Goal: Information Seeking & Learning: Learn about a topic

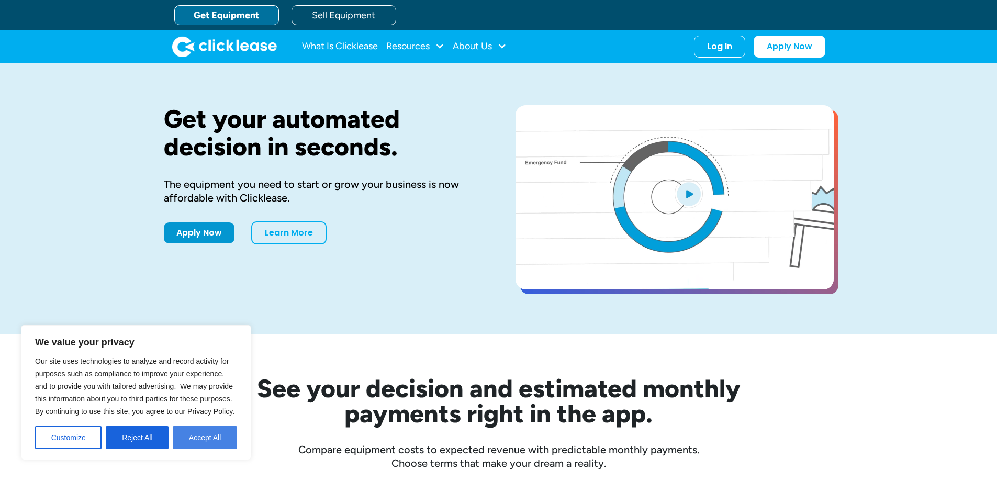
click at [198, 441] on button "Accept All" at bounding box center [205, 437] width 64 height 23
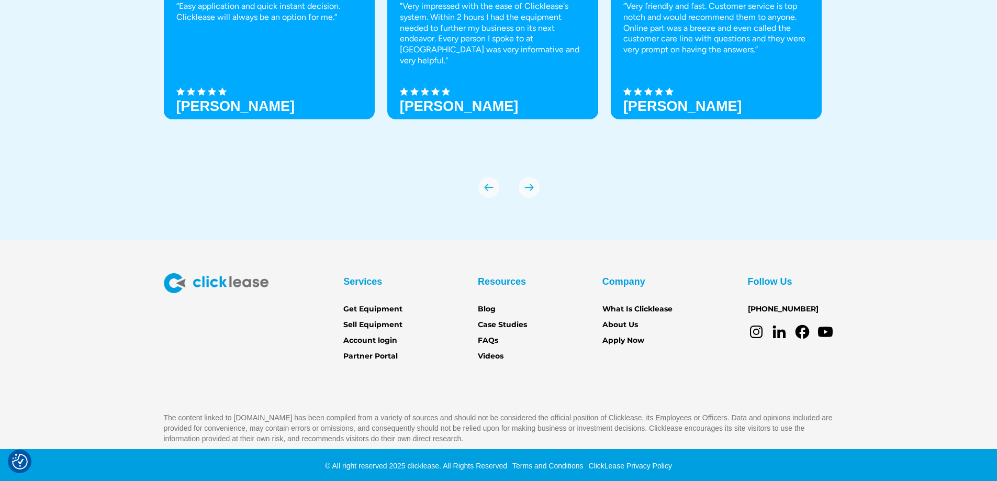
scroll to position [3691, 0]
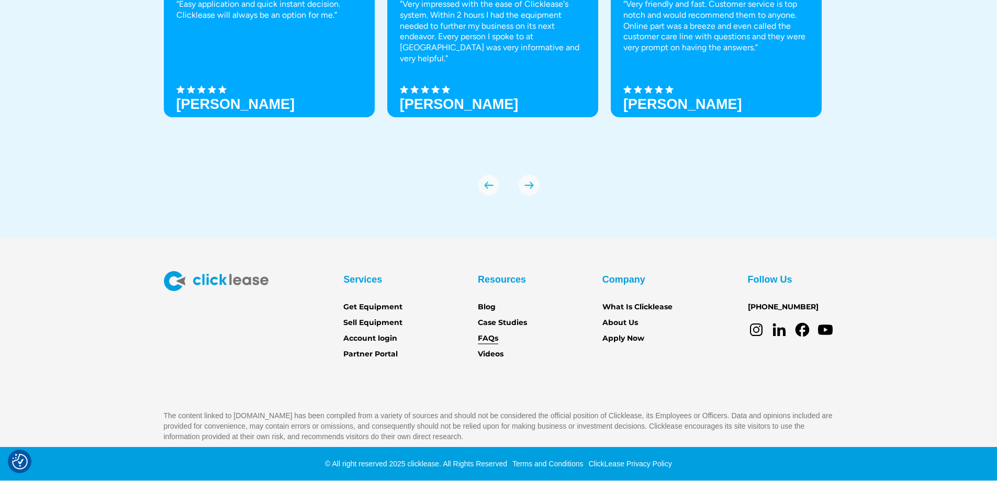
click at [491, 338] on link "FAQs" at bounding box center [488, 339] width 20 height 12
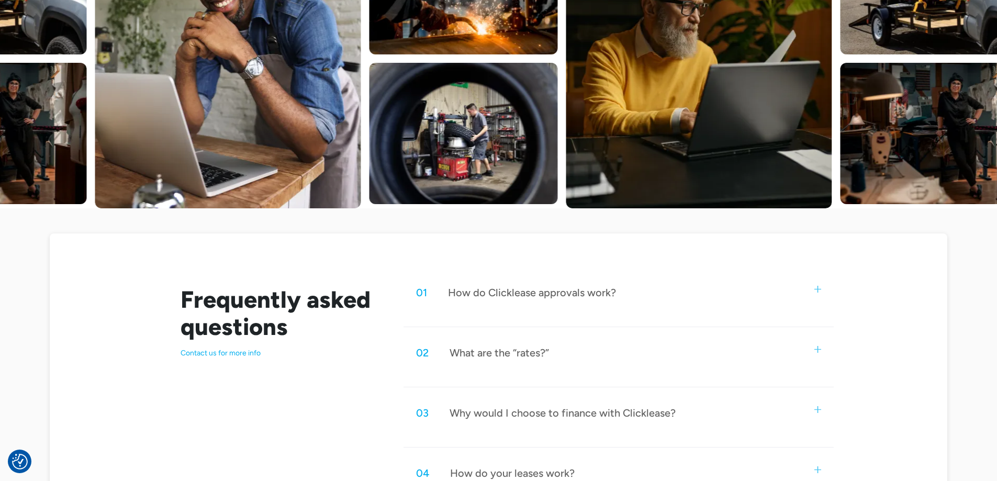
scroll to position [367, 0]
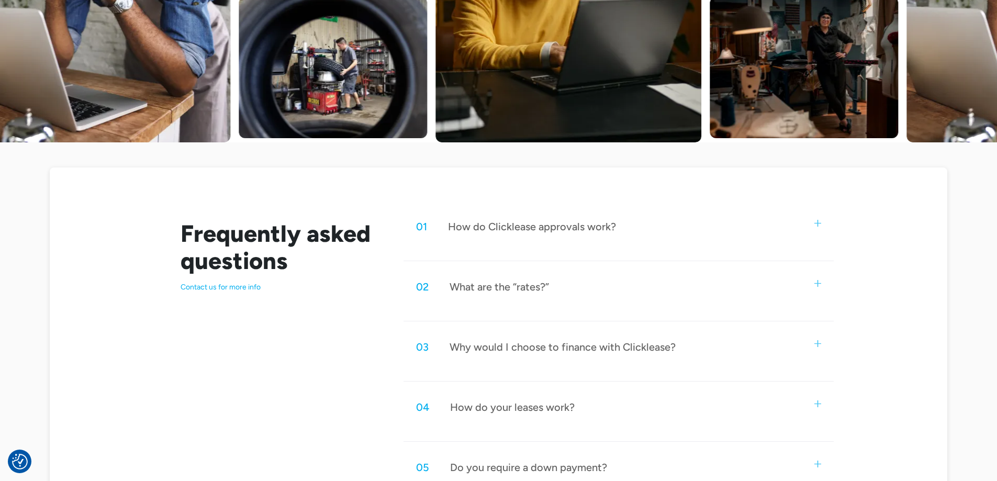
click at [531, 290] on div "What are the “rates?”" at bounding box center [499, 287] width 99 height 14
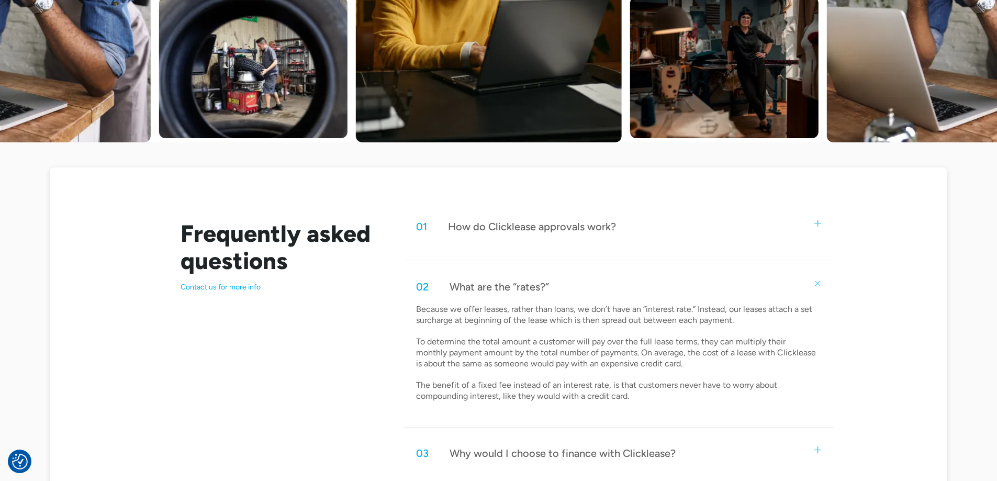
click at [531, 290] on div "What are the “rates?”" at bounding box center [499, 287] width 99 height 14
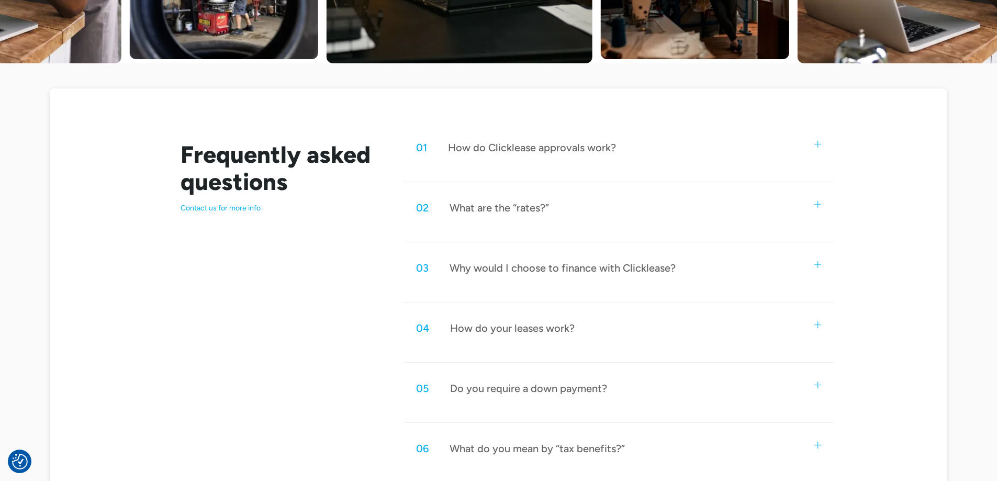
scroll to position [471, 0]
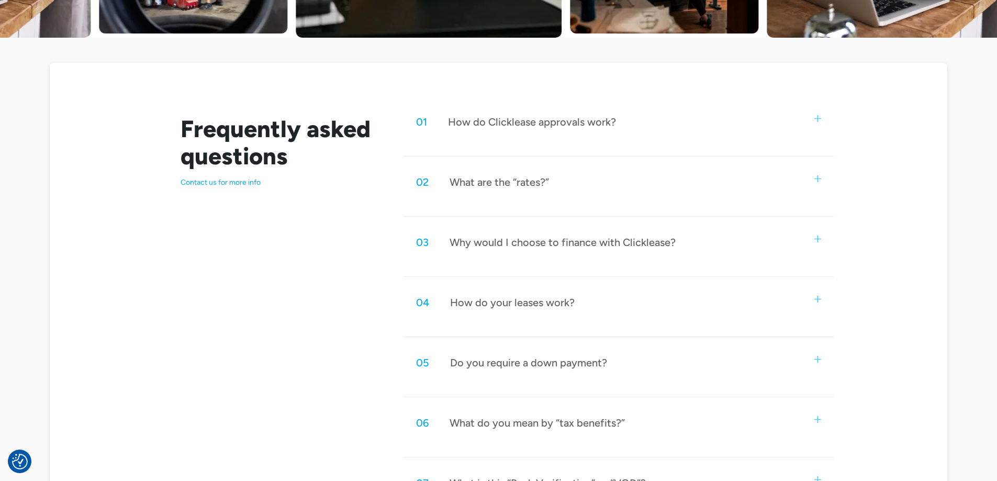
click at [535, 305] on div "How do your leases work?" at bounding box center [512, 303] width 125 height 14
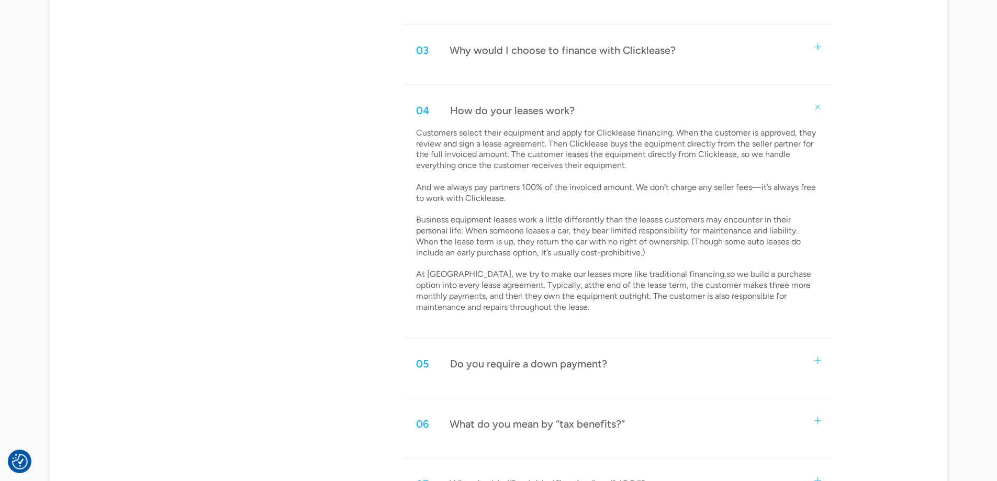
scroll to position [681, 0]
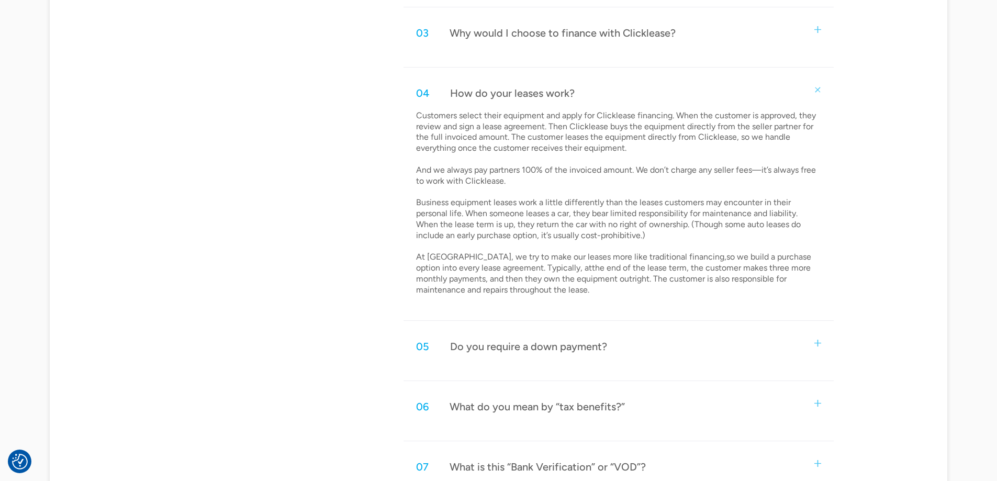
click at [539, 339] on div "05 Do you require a down payment?" at bounding box center [619, 346] width 430 height 35
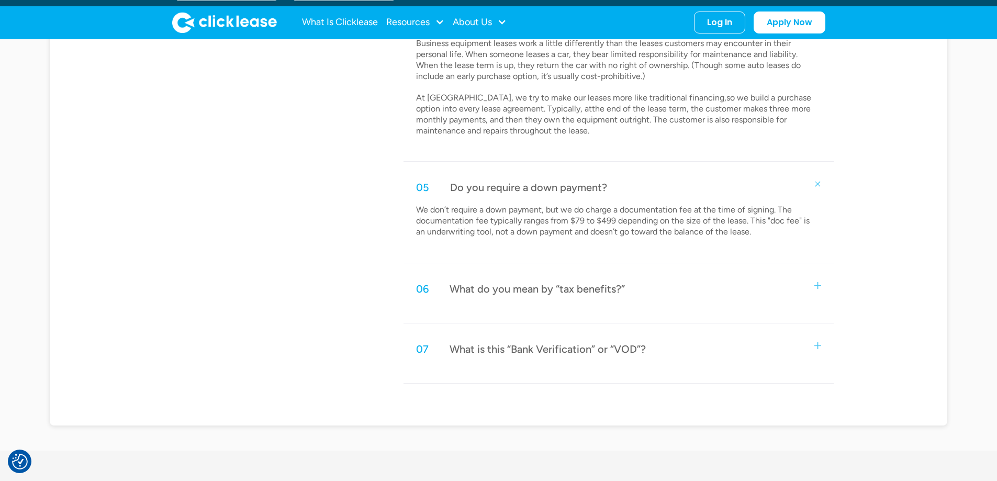
scroll to position [838, 0]
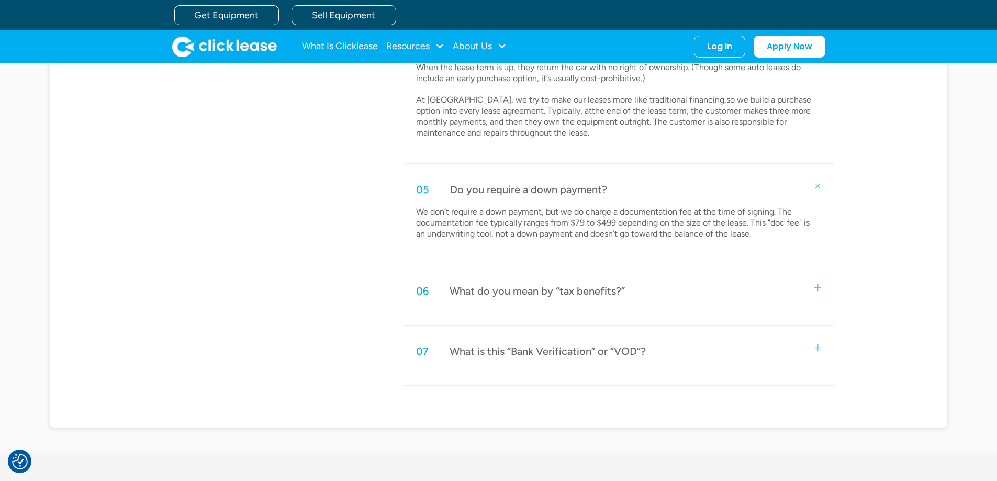
click at [504, 292] on div "What do you mean by “tax benefits?”" at bounding box center [537, 291] width 175 height 14
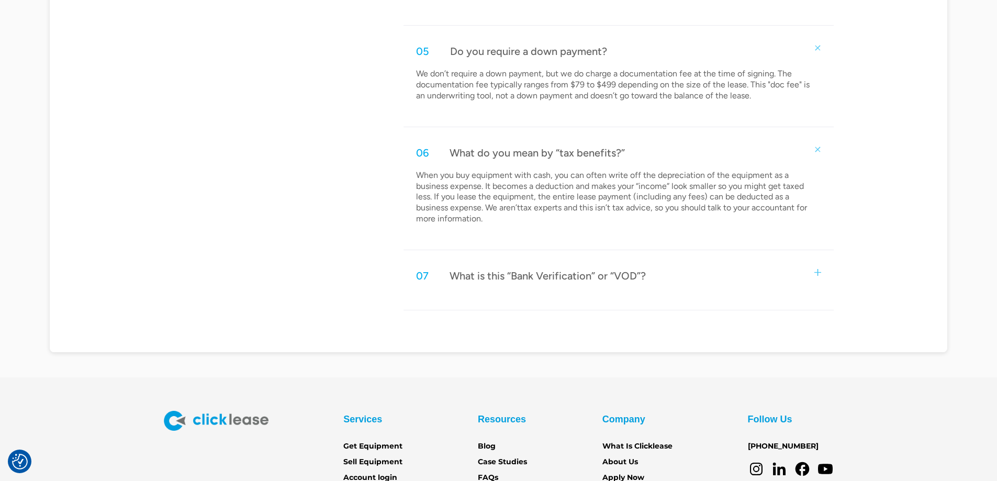
scroll to position [995, 0]
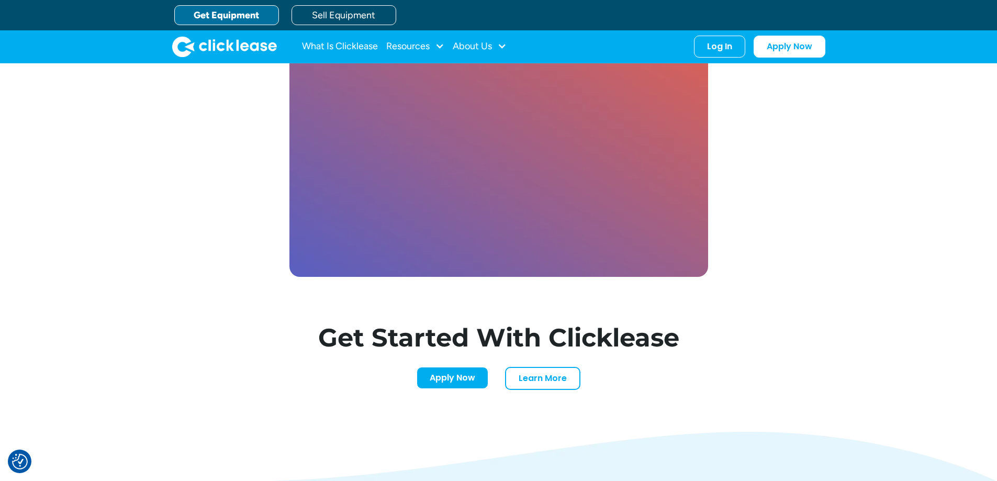
scroll to position [2962, 0]
